Goal: Task Accomplishment & Management: Manage account settings

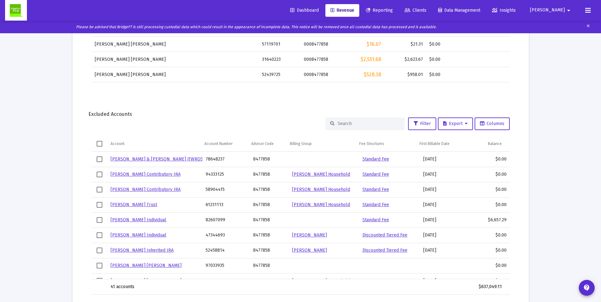
click at [135, 220] on link "[PERSON_NAME] Individual" at bounding box center [139, 219] width 56 height 5
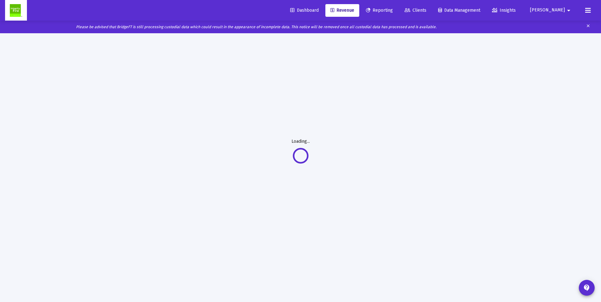
scroll to position [33, 0]
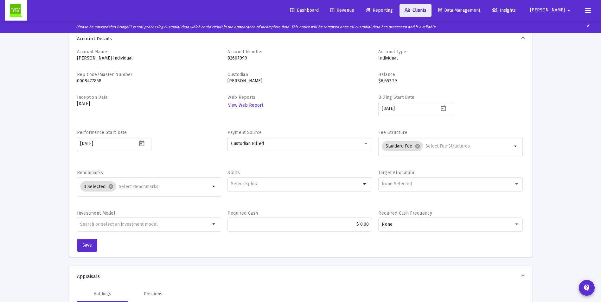
click at [427, 10] on span "Clients" at bounding box center [416, 10] width 22 height 5
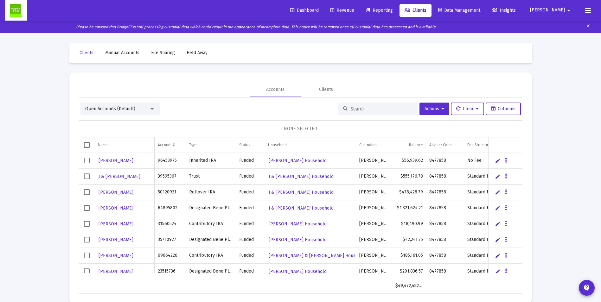
click at [358, 109] on input at bounding box center [382, 108] width 62 height 5
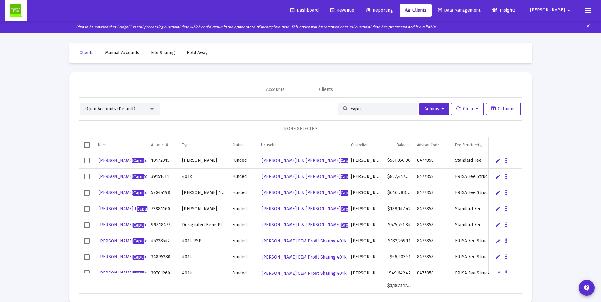
click at [151, 110] on div at bounding box center [152, 108] width 6 height 5
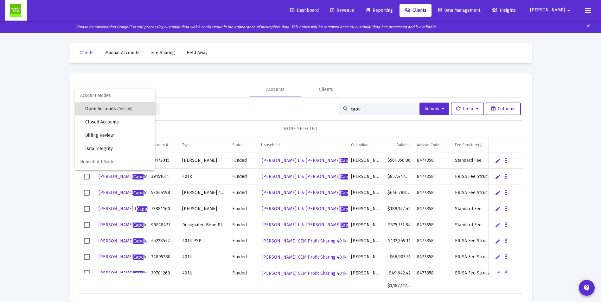
scroll to position [12, 0]
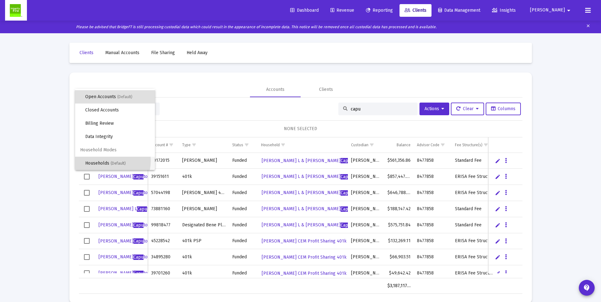
click at [101, 161] on span "Households (Default)" at bounding box center [117, 163] width 65 height 13
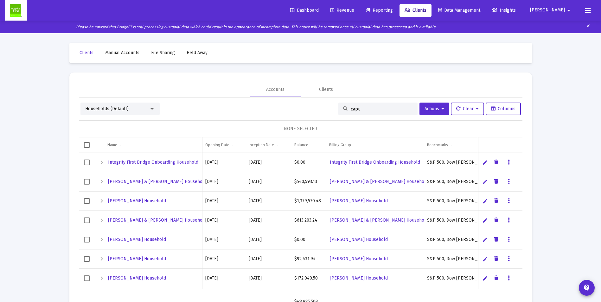
click at [367, 109] on input "capu" at bounding box center [382, 108] width 62 height 5
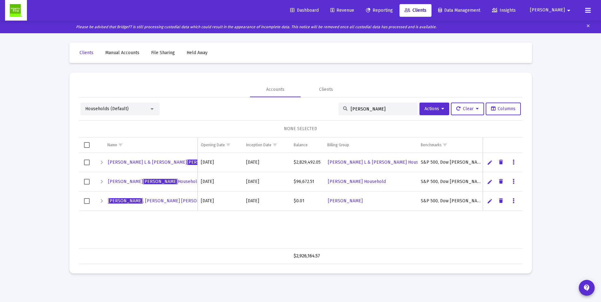
type input "[PERSON_NAME]"
click at [124, 180] on span "[PERSON_NAME] Household" at bounding box center [154, 181] width 92 height 5
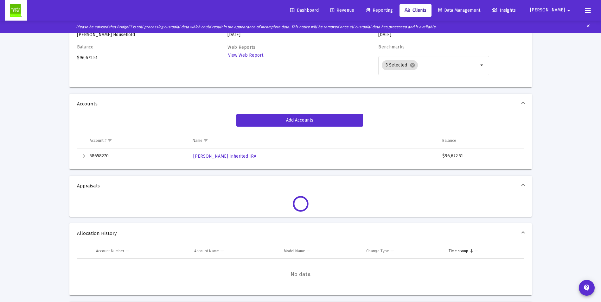
scroll to position [63, 0]
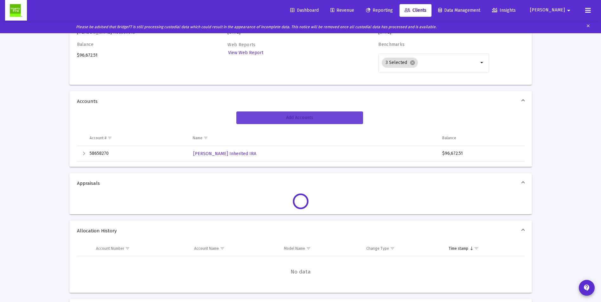
click at [292, 118] on span "Add Accounts" at bounding box center [299, 117] width 27 height 5
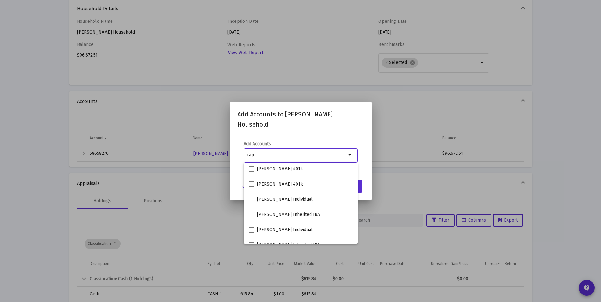
scroll to position [95, 0]
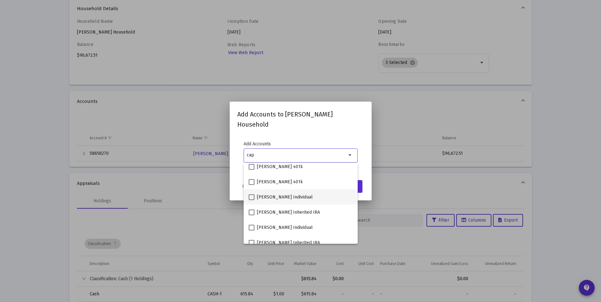
type input "cap"
click at [251, 197] on span at bounding box center [252, 198] width 6 height 6
click at [251, 200] on input "[PERSON_NAME] Individual" at bounding box center [251, 200] width 0 height 0
checkbox input "true"
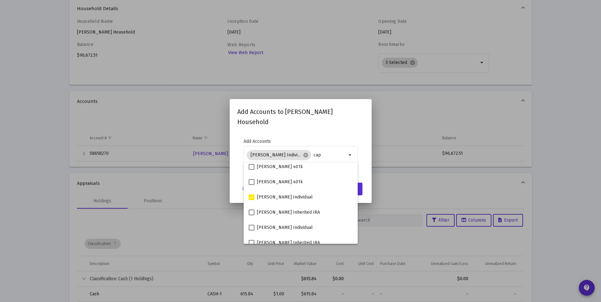
click at [356, 118] on h2 "Add Accounts to [PERSON_NAME] Household" at bounding box center [300, 117] width 127 height 20
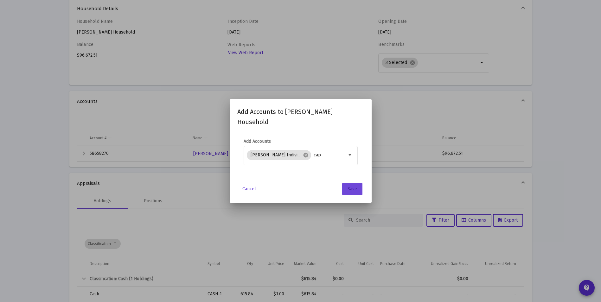
click at [350, 188] on span "Save" at bounding box center [353, 188] width 10 height 5
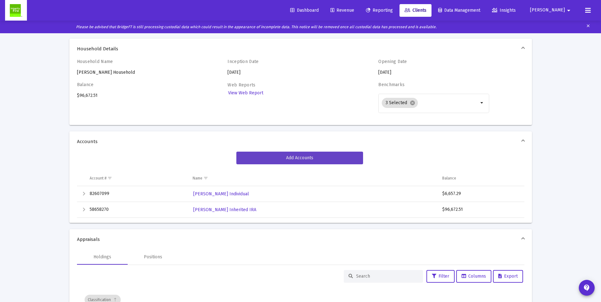
scroll to position [0, 0]
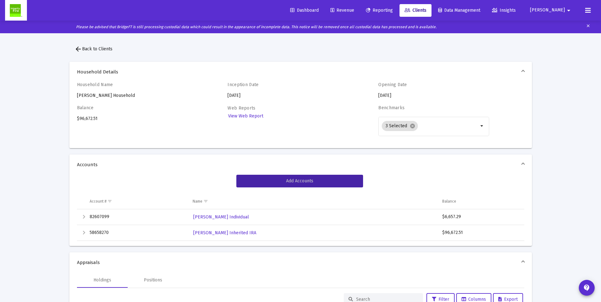
click at [354, 10] on span "Revenue" at bounding box center [343, 10] width 24 height 5
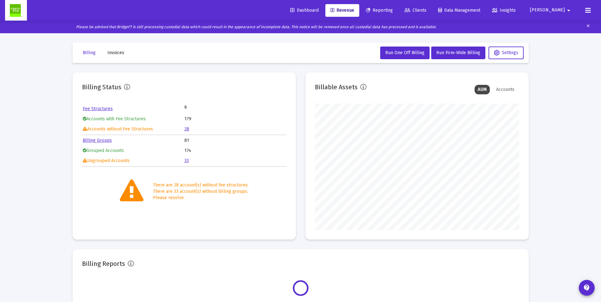
scroll to position [127, 204]
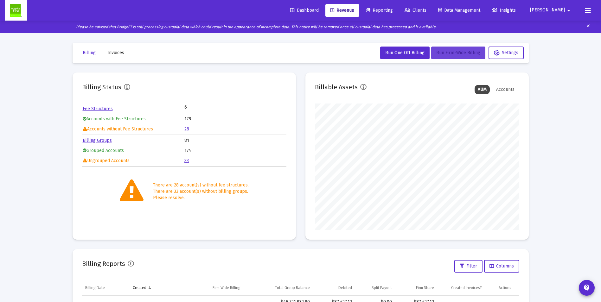
click at [444, 51] on span "Run Firm-Wide Billing" at bounding box center [458, 52] width 44 height 5
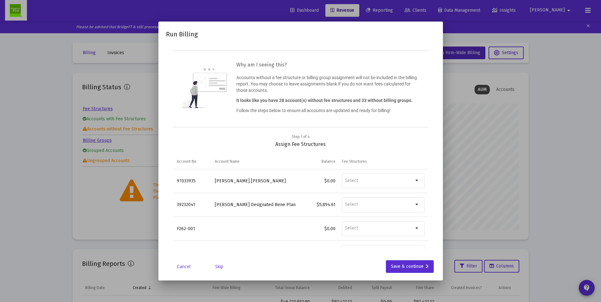
click at [222, 267] on link "Skip" at bounding box center [219, 267] width 32 height 6
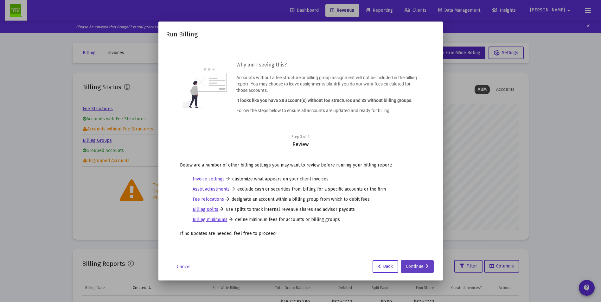
click at [411, 268] on div "Continue" at bounding box center [417, 266] width 23 height 13
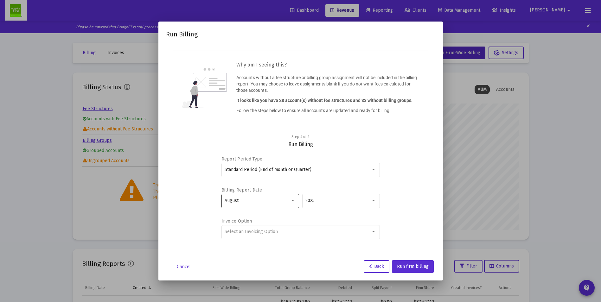
click at [234, 198] on span "August" at bounding box center [232, 200] width 14 height 5
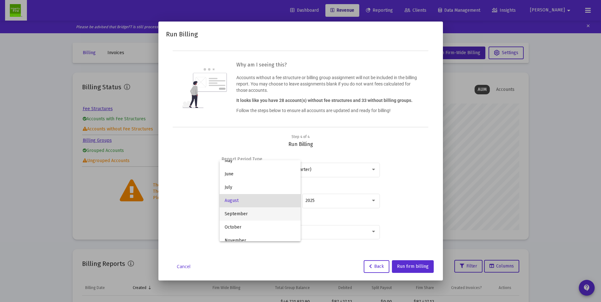
click at [239, 217] on span "September" at bounding box center [260, 214] width 71 height 13
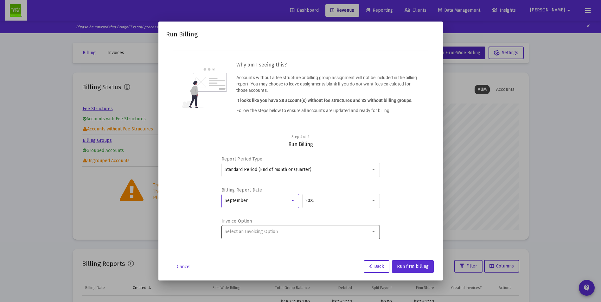
click at [284, 230] on div "Select an Invoicing Option" at bounding box center [298, 231] width 146 height 5
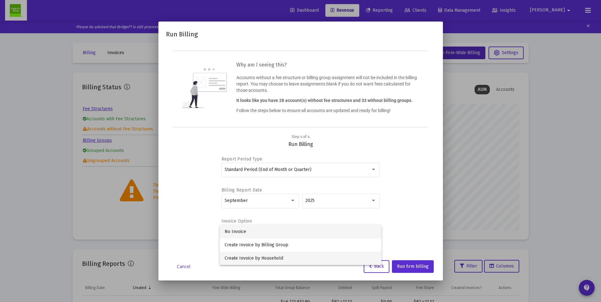
click at [270, 255] on span "Create Invoice by Household" at bounding box center [301, 258] width 152 height 13
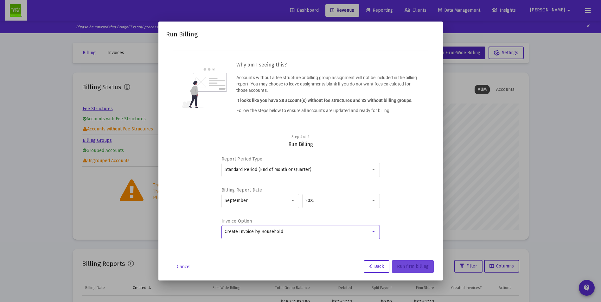
click at [424, 267] on span "Run firm billing" at bounding box center [413, 266] width 32 height 5
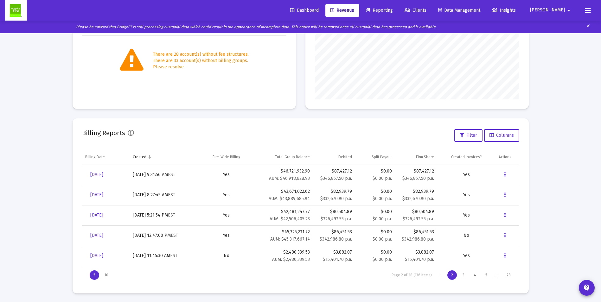
scroll to position [132, 0]
click at [440, 276] on div "1" at bounding box center [440, 275] width 9 height 10
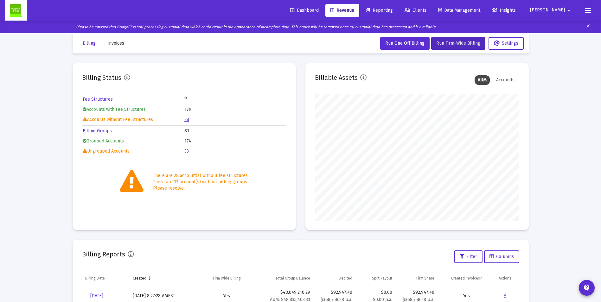
scroll to position [0, 0]
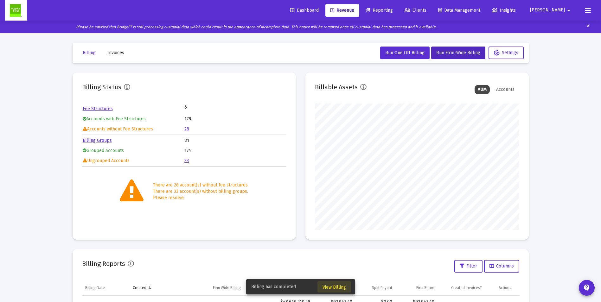
click at [333, 286] on span "View Billing" at bounding box center [334, 287] width 23 height 5
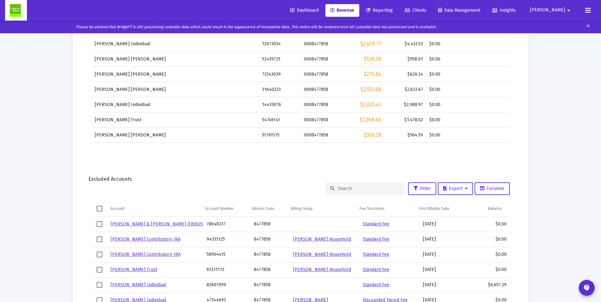
scroll to position [32, 0]
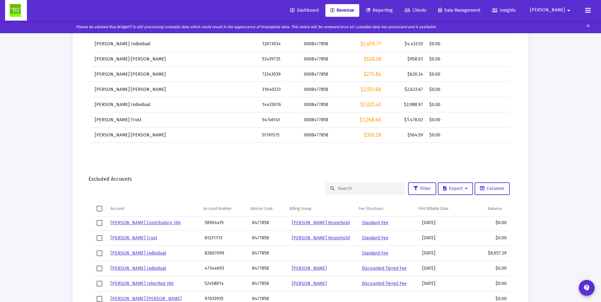
click at [132, 255] on link "[PERSON_NAME] Individual" at bounding box center [139, 253] width 56 height 5
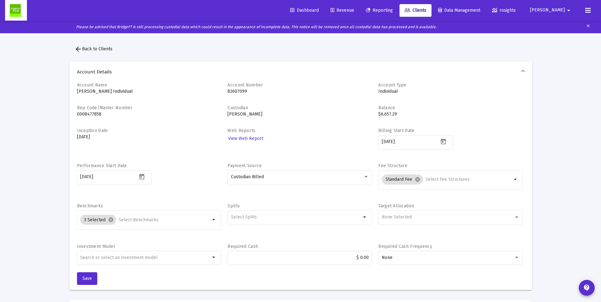
click at [85, 50] on span "arrow_back Back to Clients" at bounding box center [93, 48] width 38 height 5
